Goal: Find specific page/section: Find specific page/section

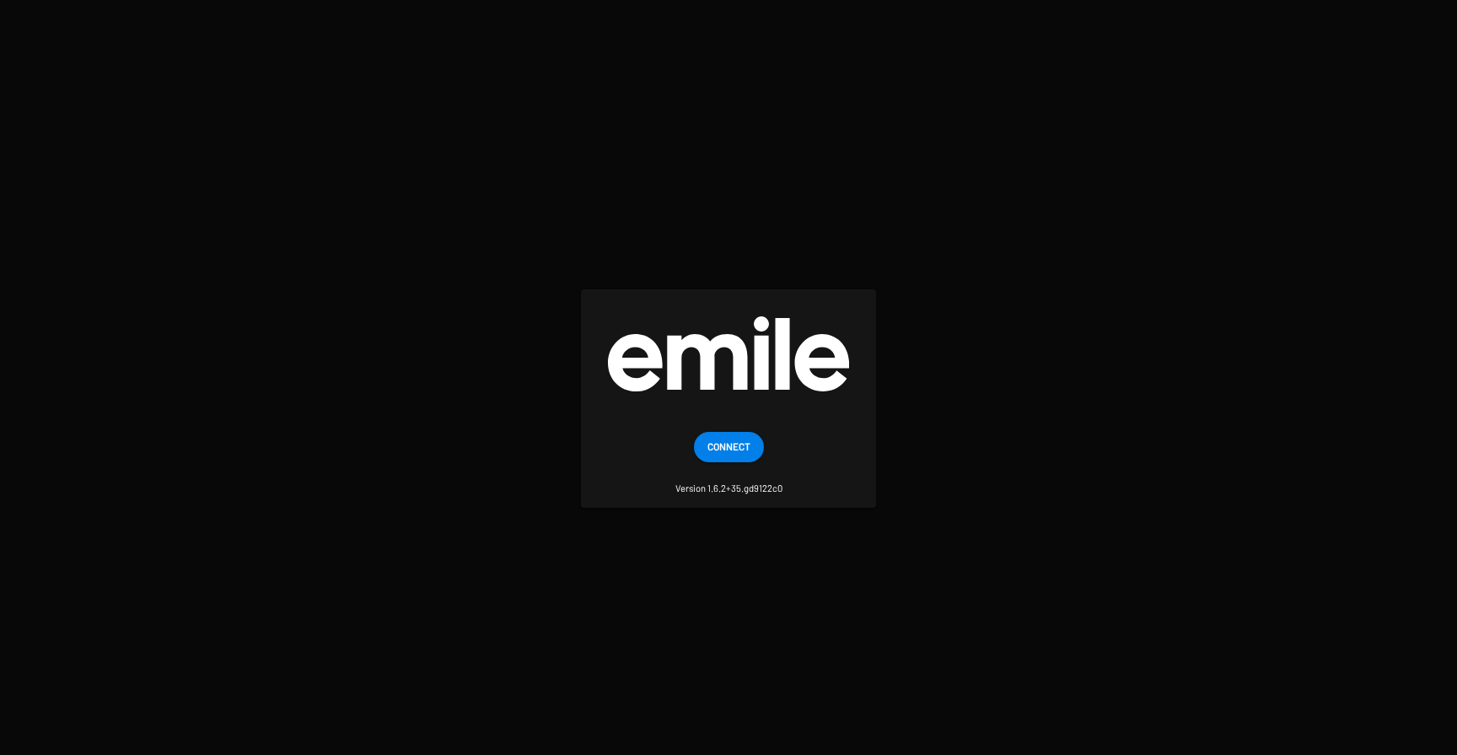
click at [719, 439] on span "Connect" at bounding box center [728, 446] width 43 height 30
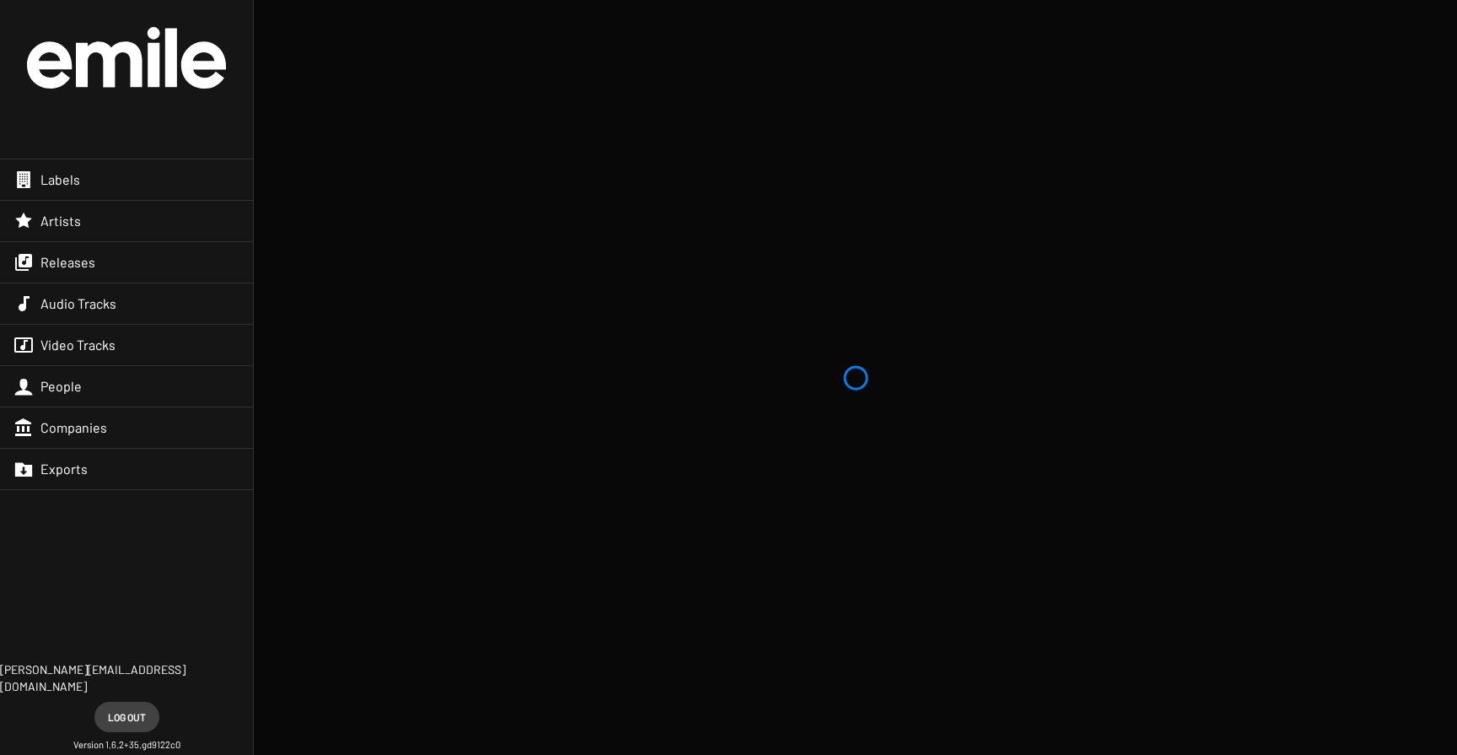
click at [75, 263] on span "Releases" at bounding box center [67, 262] width 55 height 17
